Goal: Task Accomplishment & Management: Complete application form

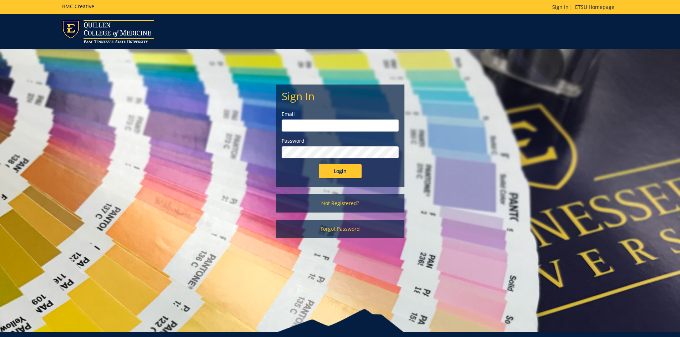
type input "[EMAIL_ADDRESS][DOMAIN_NAME]"
click at [346, 170] on input "Login" at bounding box center [340, 171] width 43 height 14
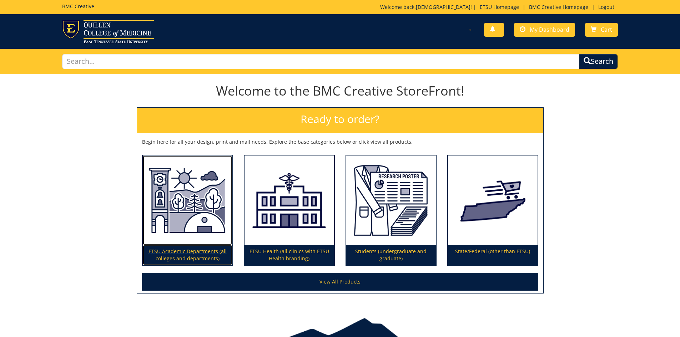
click at [200, 203] on img at bounding box center [188, 201] width 90 height 90
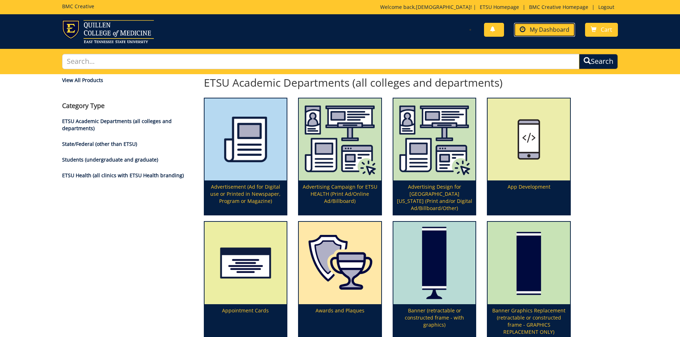
click at [563, 26] on span "My Dashboard" at bounding box center [550, 30] width 40 height 8
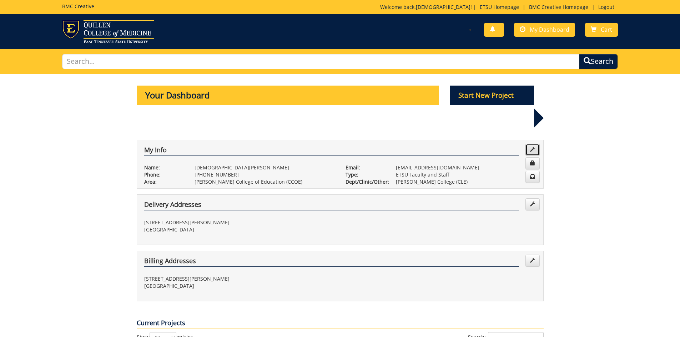
click at [535, 144] on link at bounding box center [532, 150] width 14 height 12
click at [485, 99] on p "Start New Project" at bounding box center [492, 95] width 84 height 19
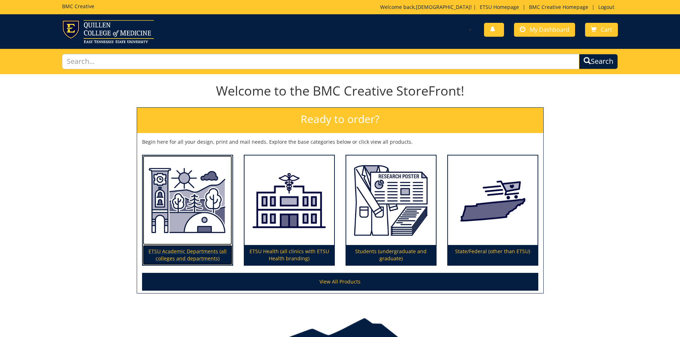
click at [168, 198] on img at bounding box center [188, 201] width 90 height 90
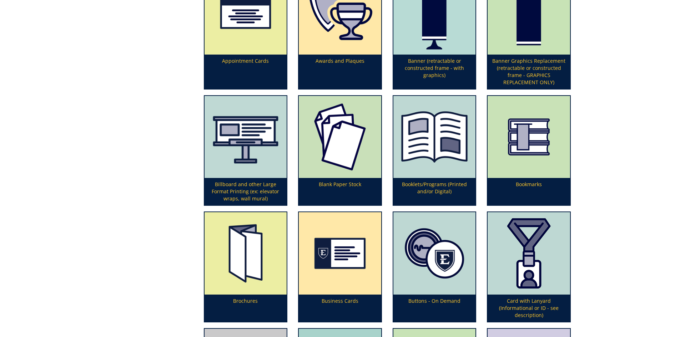
scroll to position [321, 0]
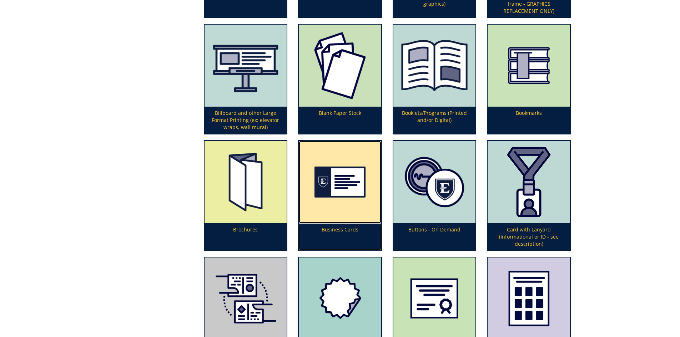
click at [324, 186] on img at bounding box center [340, 182] width 82 height 82
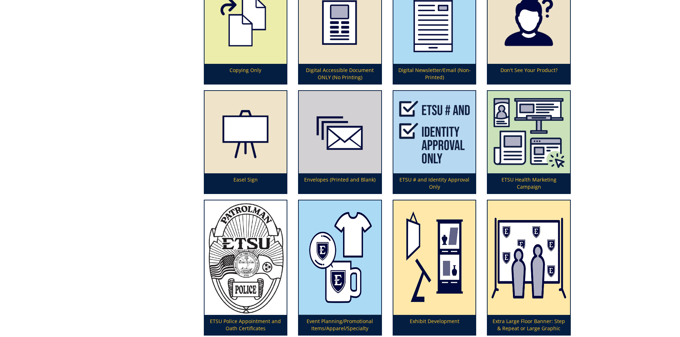
scroll to position [750, 0]
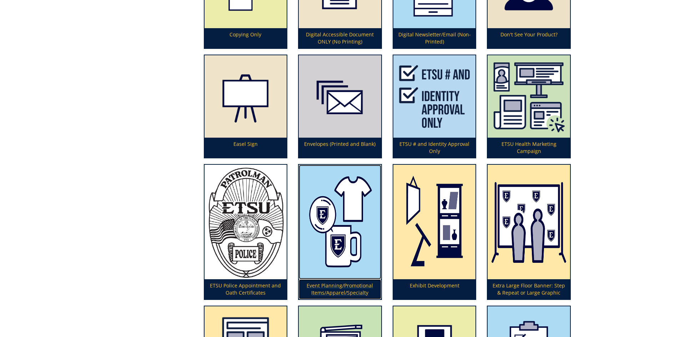
click at [318, 209] on img at bounding box center [340, 222] width 82 height 115
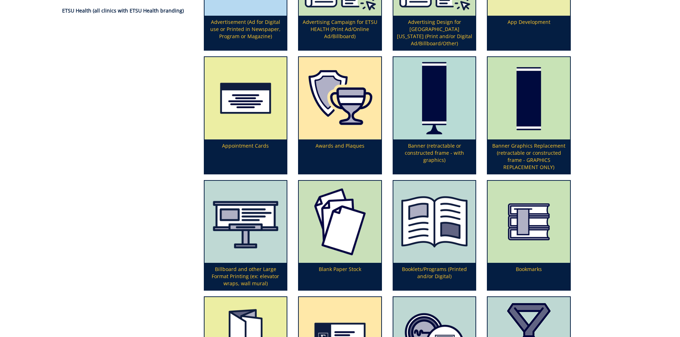
scroll to position [201, 0]
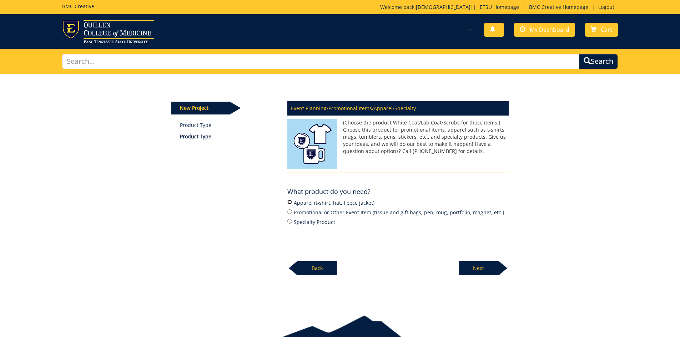
click at [289, 201] on input "Apparel (t-shirt, hat, fleece jacket)" at bounding box center [289, 202] width 5 height 5
radio input "true"
click at [483, 267] on p "Next" at bounding box center [479, 268] width 40 height 14
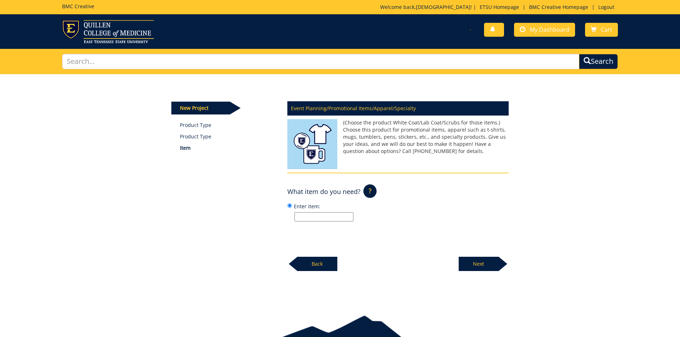
click at [369, 188] on p "?" at bounding box center [369, 192] width 13 height 14
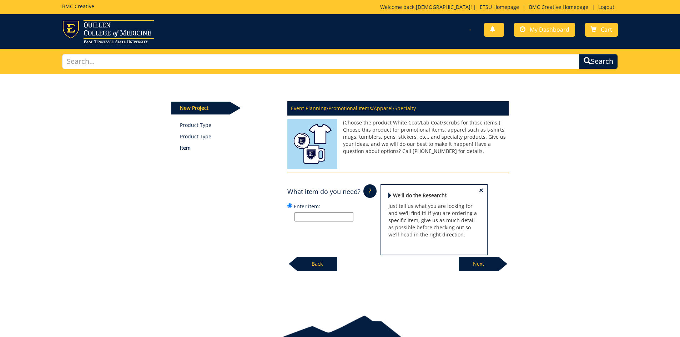
click at [335, 177] on div "Event Planning/Promotional Items/Apparel/Specialty (Choose the product White Co…" at bounding box center [398, 184] width 232 height 174
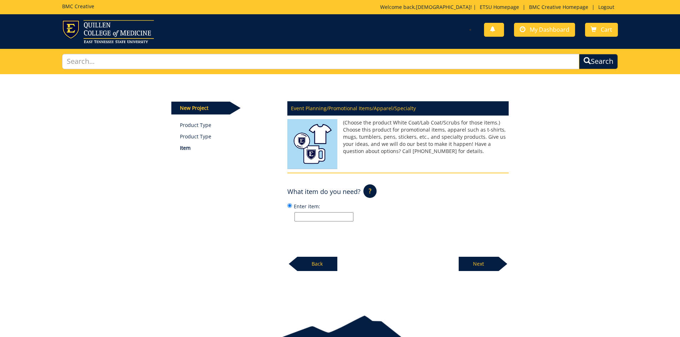
click at [326, 265] on p "Back" at bounding box center [317, 264] width 40 height 14
